Goal: Check status: Check status

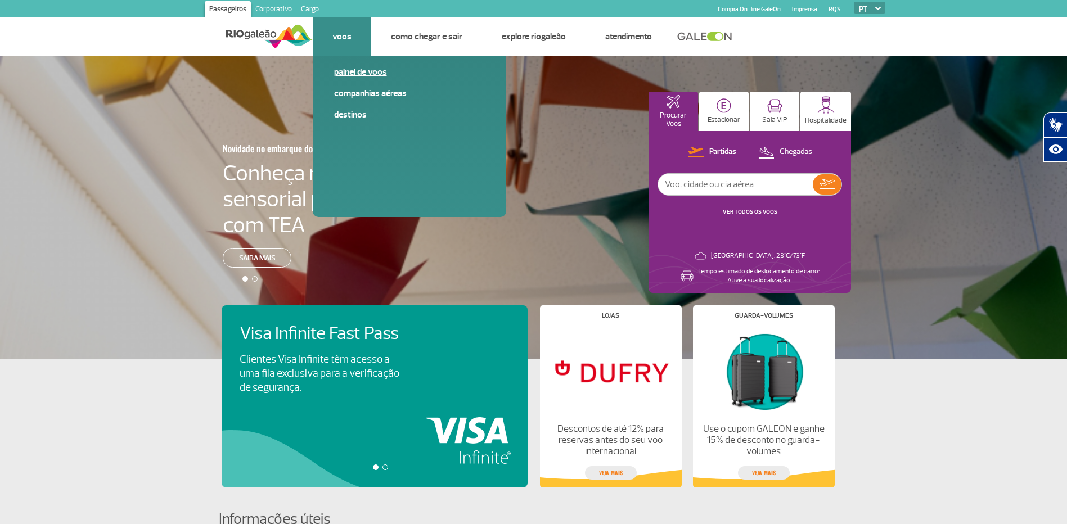
click at [352, 73] on link "Painel de voos" at bounding box center [409, 72] width 151 height 12
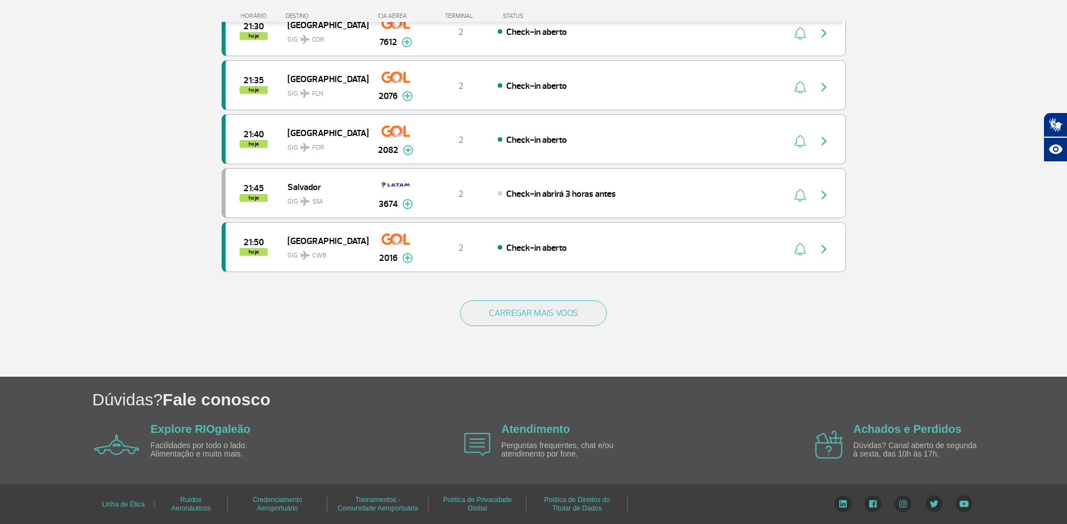
scroll to position [1000, 0]
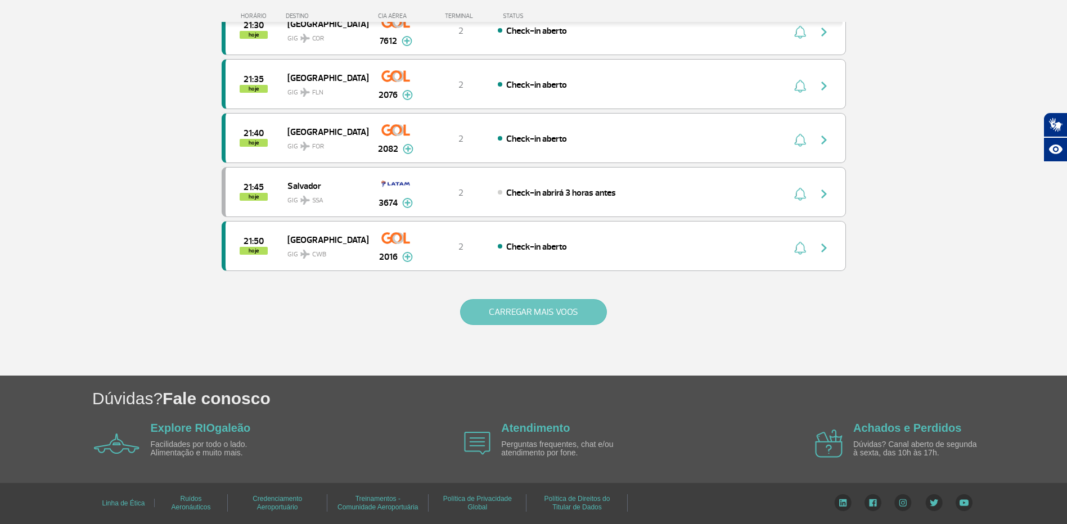
click at [474, 308] on button "CARREGAR MAIS VOOS" at bounding box center [533, 312] width 147 height 26
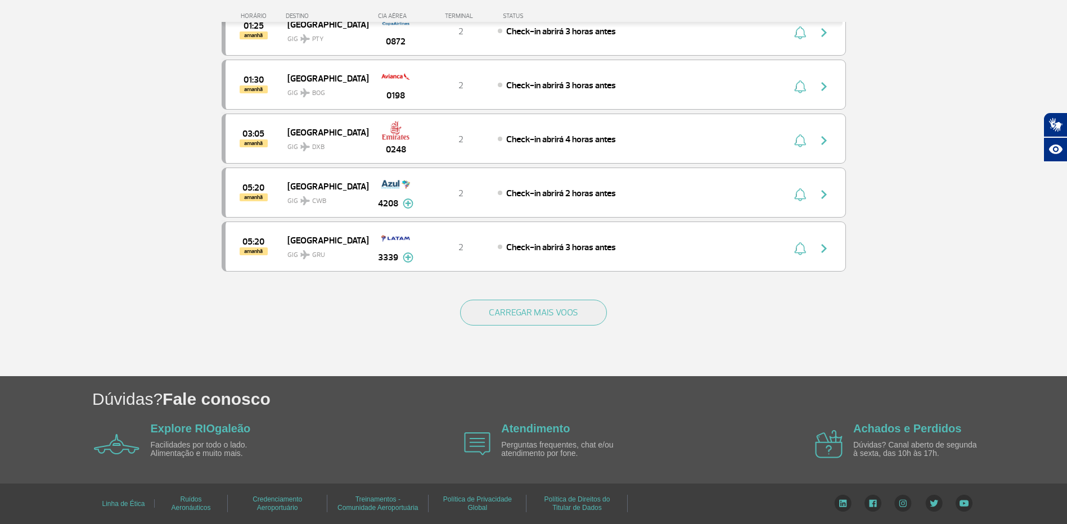
scroll to position [2072, 0]
click at [524, 318] on button "CARREGAR MAIS VOOS" at bounding box center [533, 312] width 147 height 26
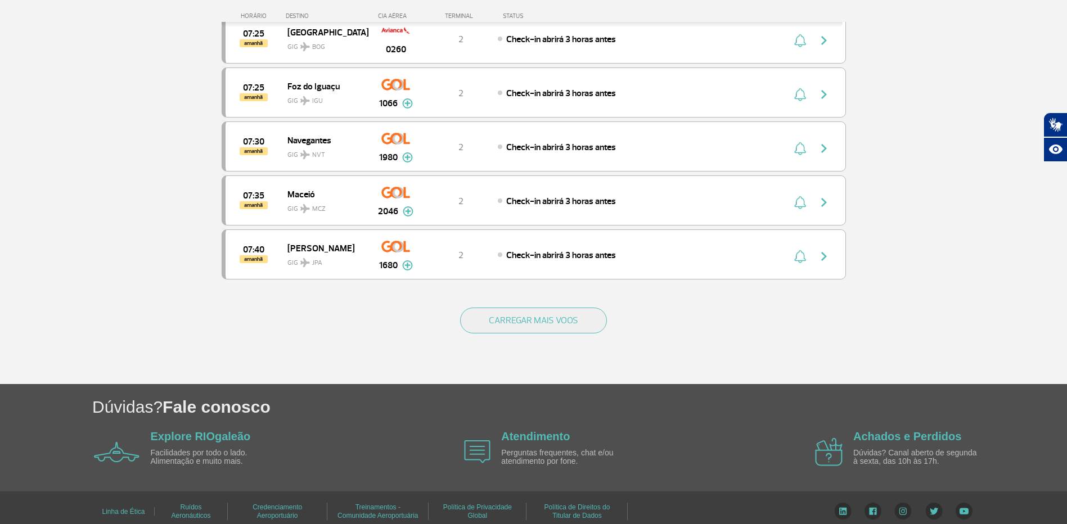
scroll to position [3153, 0]
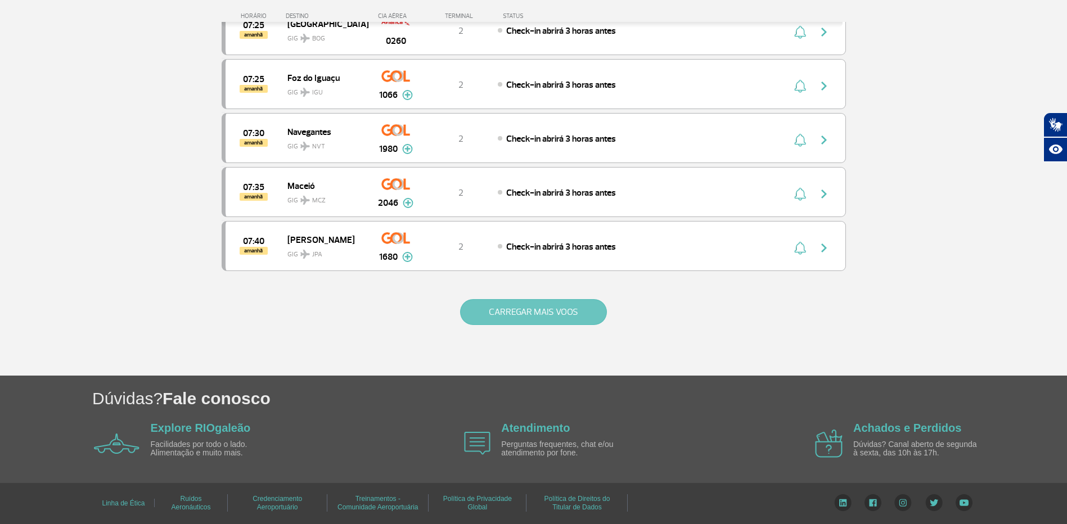
click at [537, 311] on button "CARREGAR MAIS VOOS" at bounding box center [533, 312] width 147 height 26
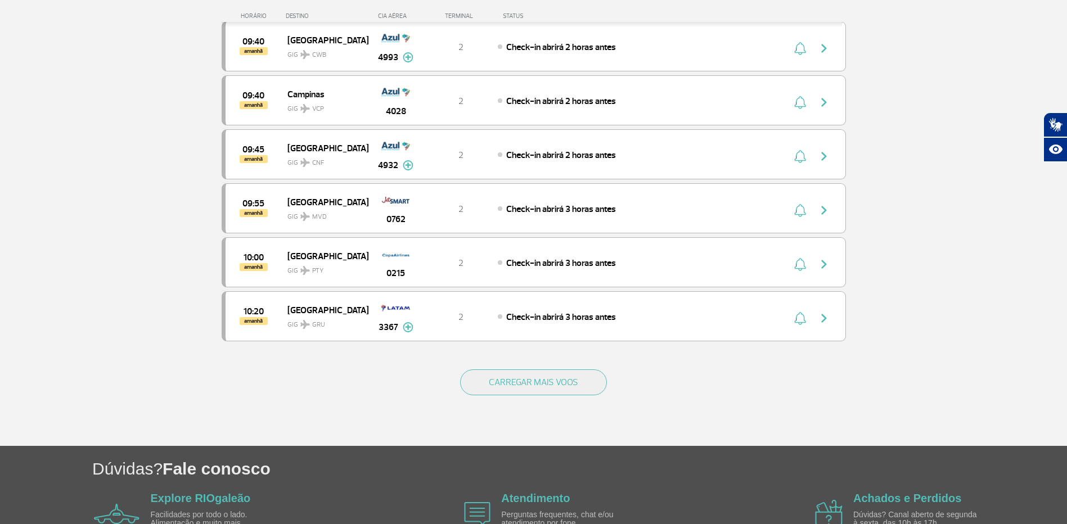
scroll to position [4222, 0]
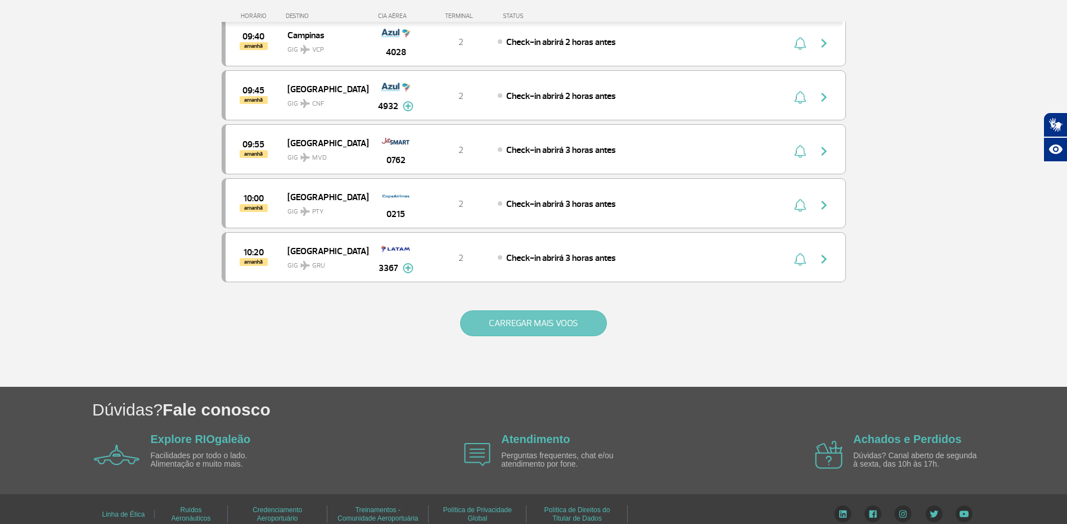
click at [550, 314] on button "CARREGAR MAIS VOOS" at bounding box center [533, 324] width 147 height 26
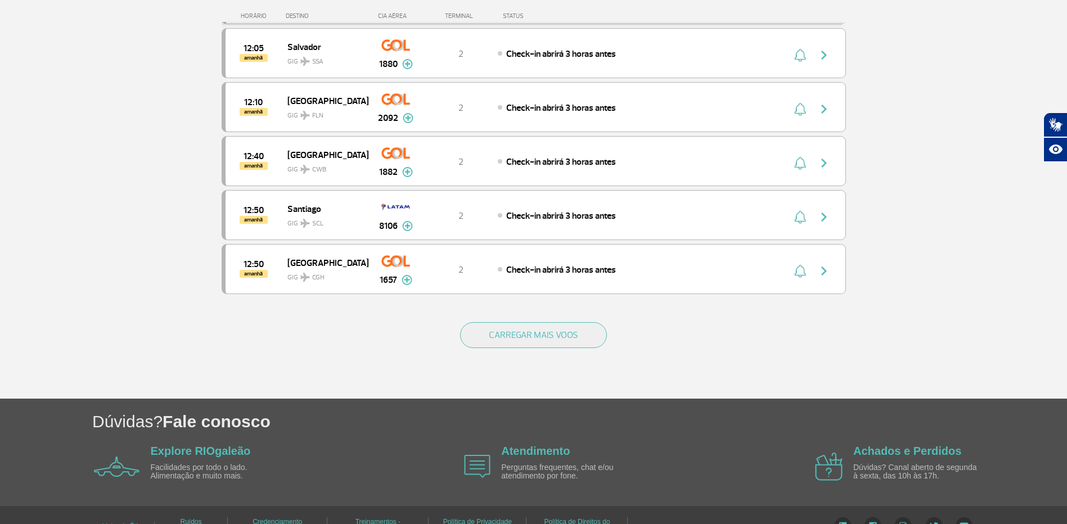
scroll to position [5291, 0]
click at [542, 324] on button "CARREGAR MAIS VOOS" at bounding box center [533, 335] width 147 height 26
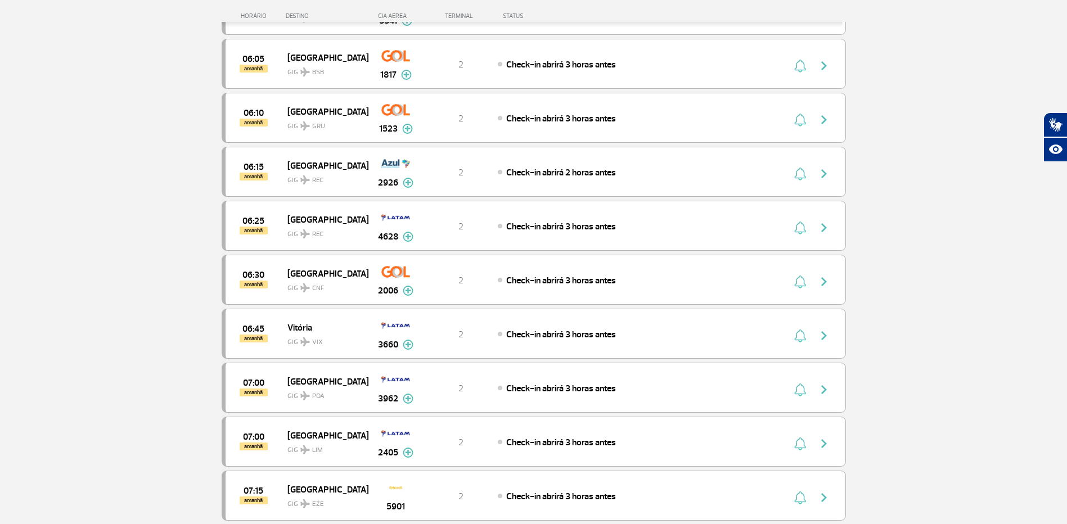
scroll to position [2586, 0]
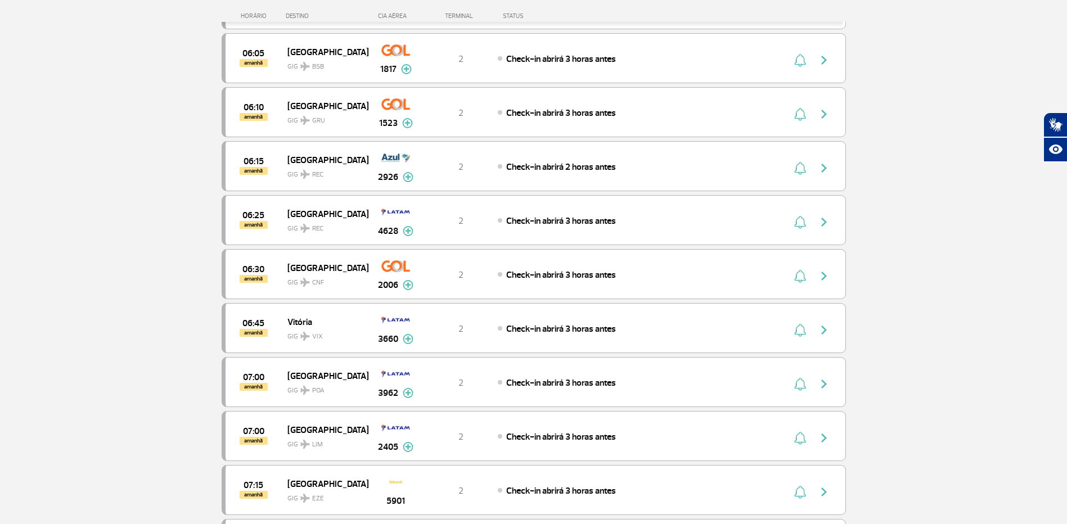
drag, startPoint x: 853, startPoint y: 259, endPoint x: 851, endPoint y: 280, distance: 20.9
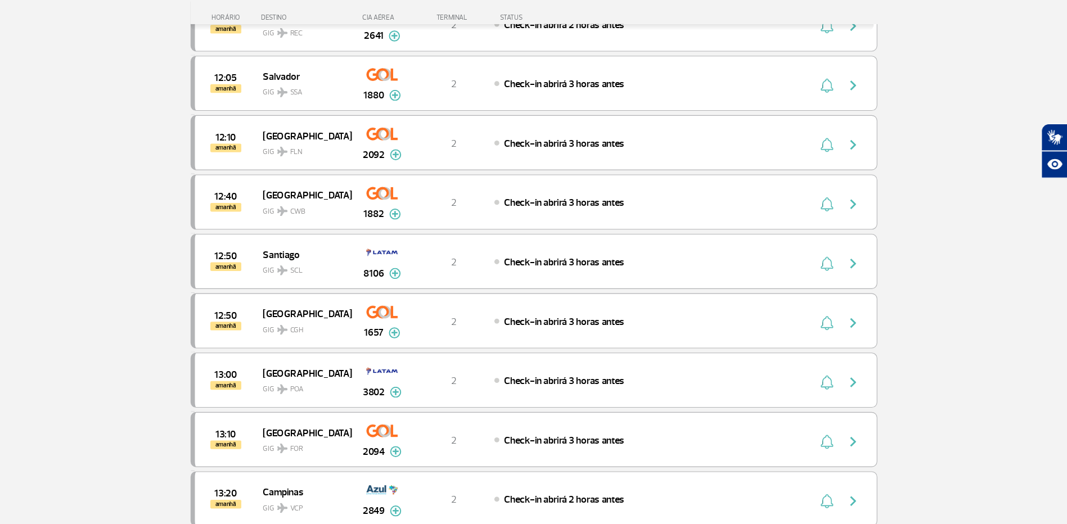
scroll to position [5268, 0]
